Goal: Transaction & Acquisition: Purchase product/service

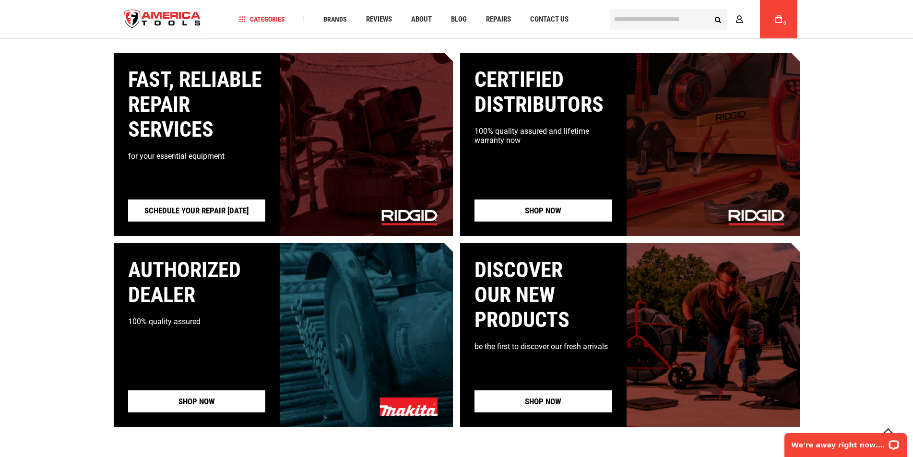
scroll to position [864, 0]
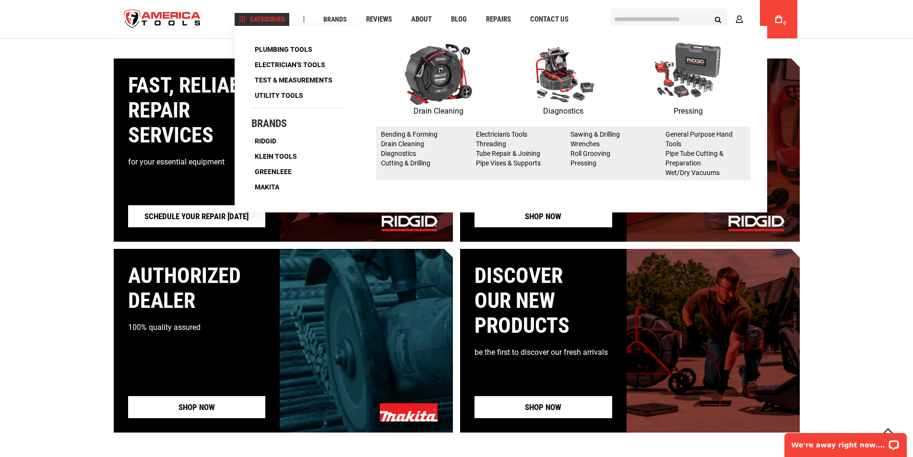
click at [266, 20] on span "Categories" at bounding box center [262, 19] width 46 height 7
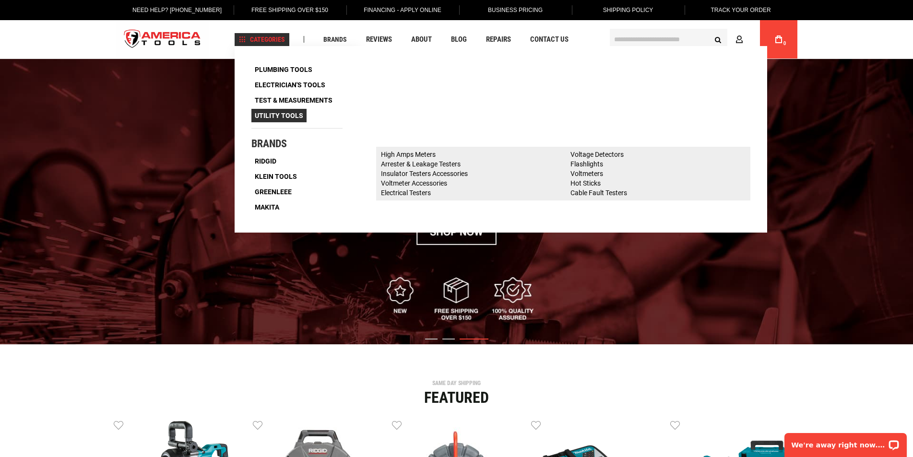
click at [276, 112] on span "Utility Tools" at bounding box center [279, 115] width 48 height 7
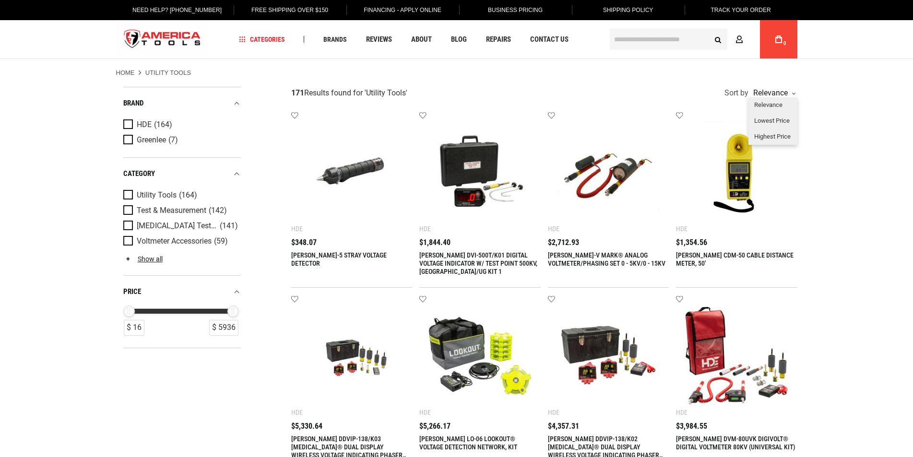
click at [772, 90] on div "Relevance" at bounding box center [773, 93] width 44 height 8
click at [776, 122] on div "Lowest Price" at bounding box center [773, 121] width 49 height 16
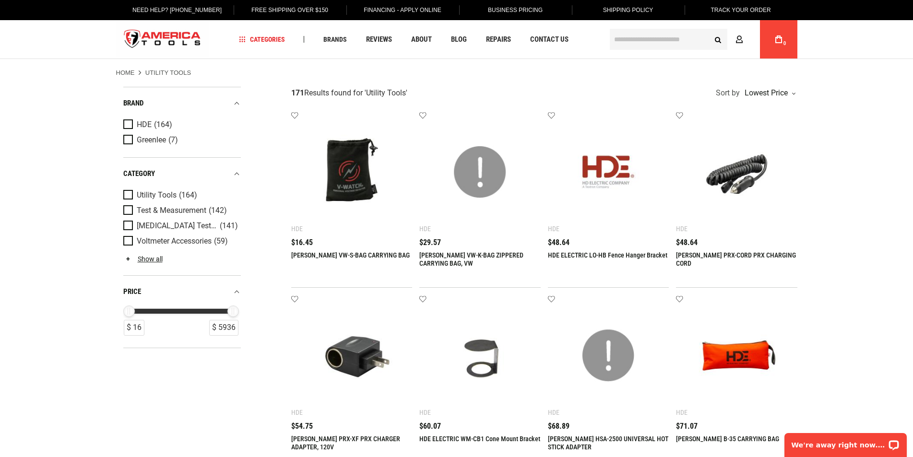
click at [325, 254] on link "[PERSON_NAME] VW-S-BAG CARRYING BAG" at bounding box center [350, 255] width 119 height 8
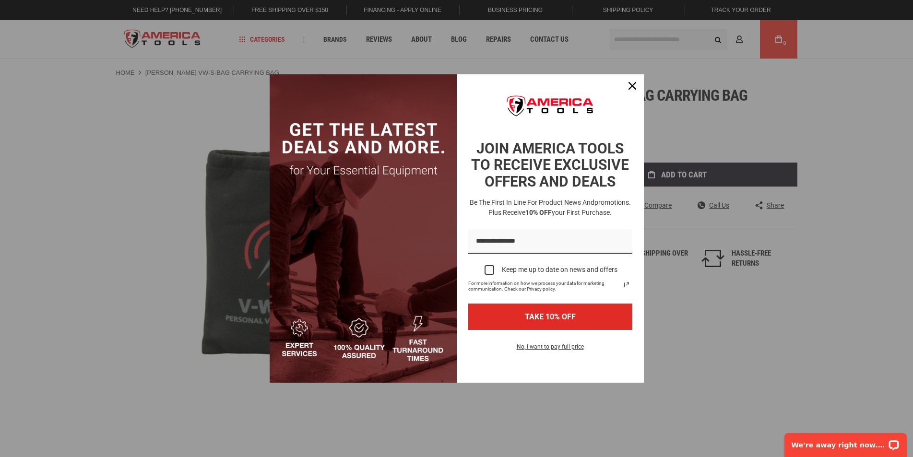
click at [707, 171] on div "Marketing offer form" at bounding box center [456, 228] width 913 height 457
click at [629, 82] on icon "close icon" at bounding box center [633, 86] width 8 height 8
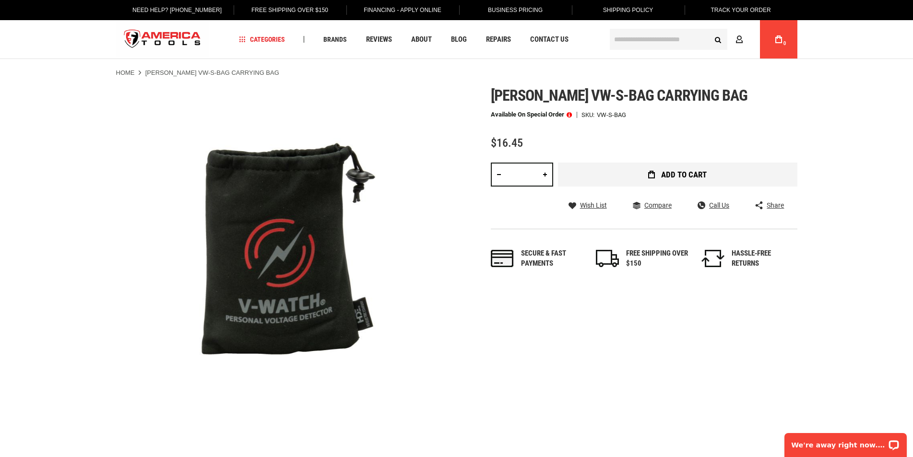
click at [689, 174] on span "Add to Cart" at bounding box center [684, 175] width 46 height 8
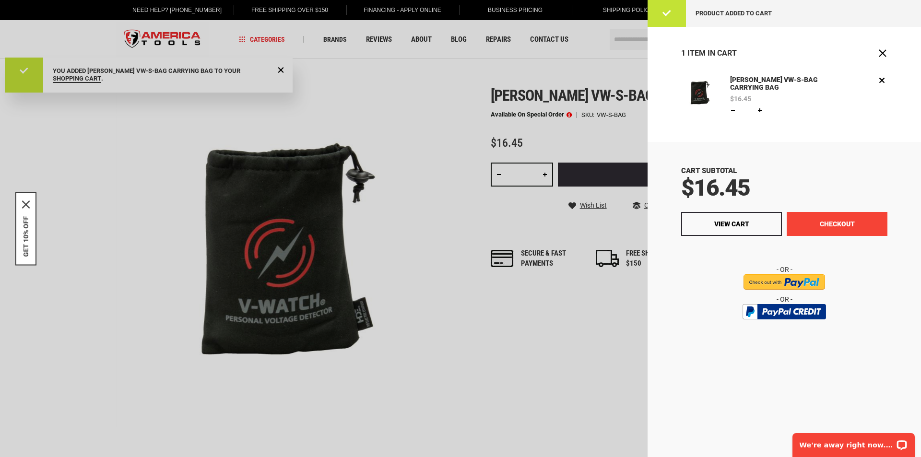
click at [836, 221] on button "Checkout" at bounding box center [837, 224] width 101 height 24
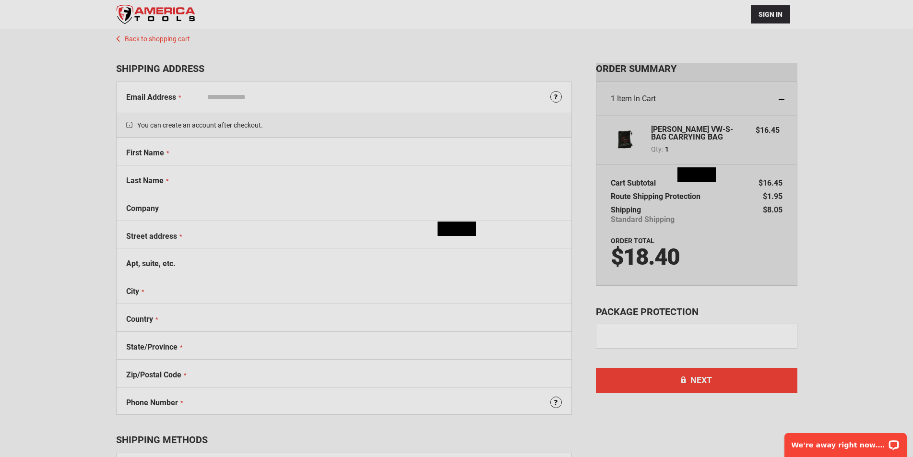
select select "**"
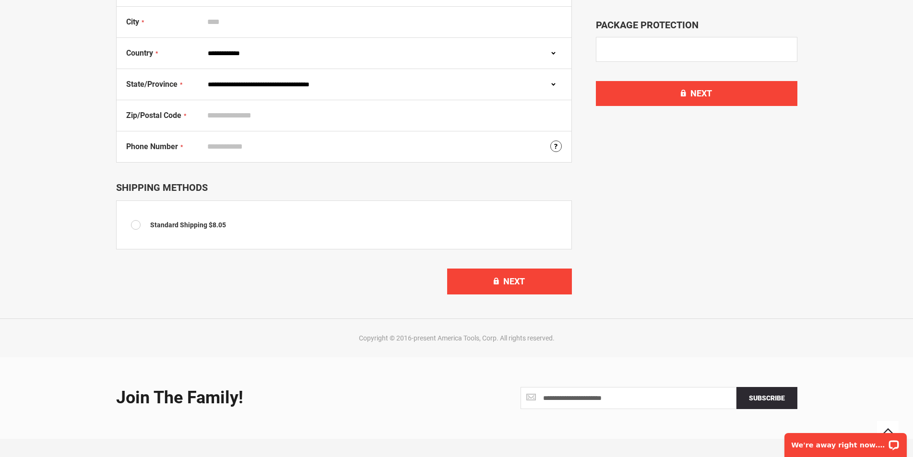
scroll to position [336, 0]
